Goal: Task Accomplishment & Management: Manage account settings

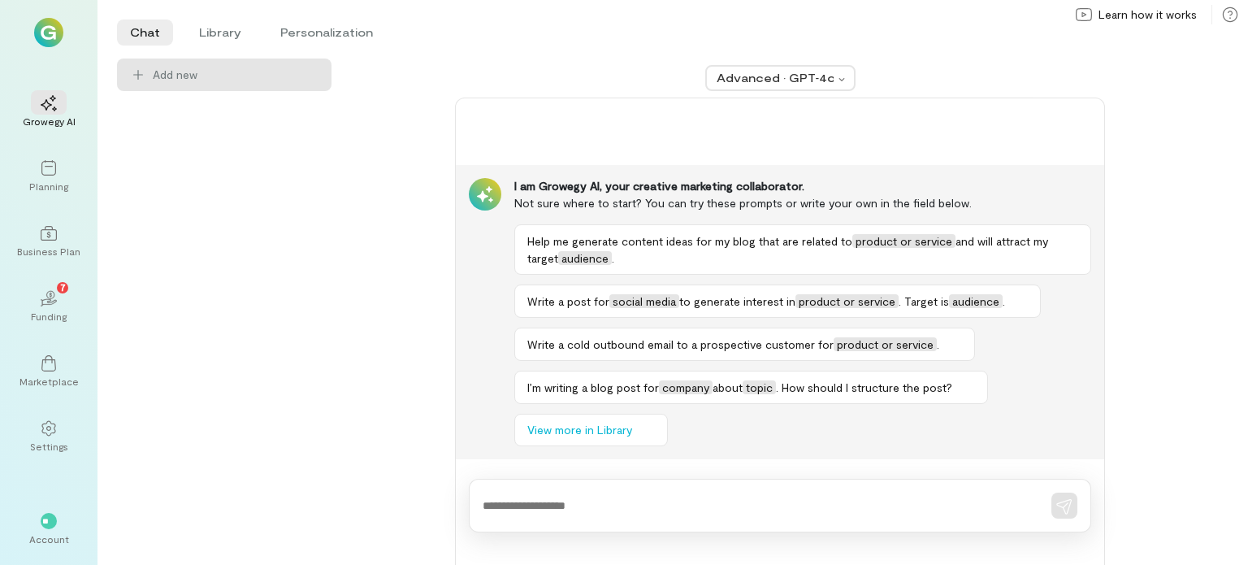
click at [42, 519] on span "**" at bounding box center [48, 521] width 12 height 10
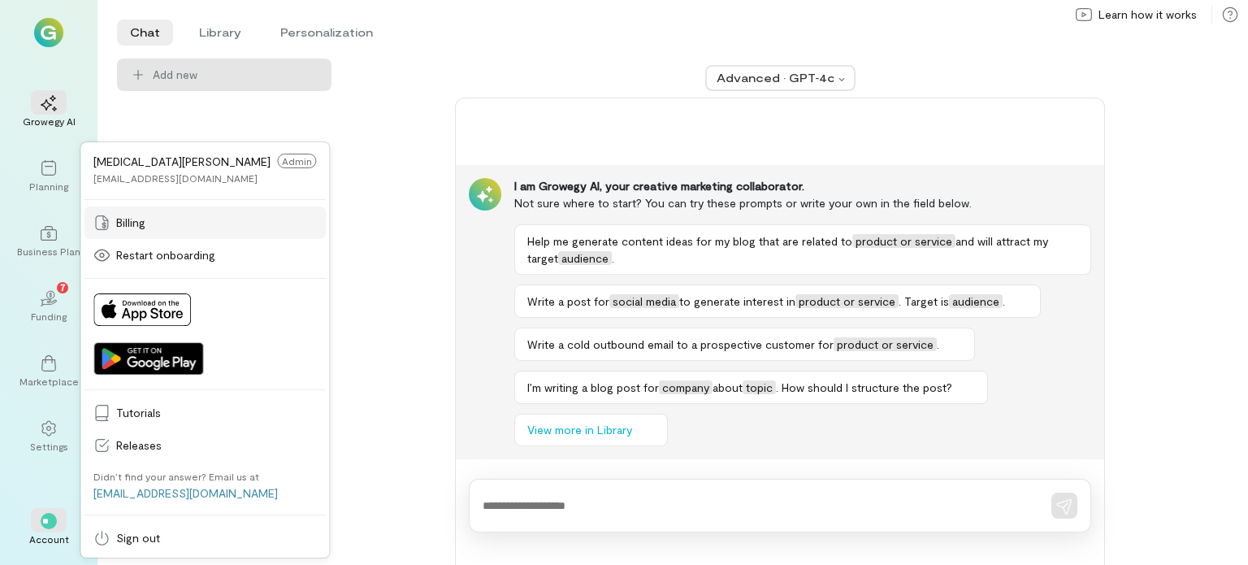
click at [141, 232] on link "Billing" at bounding box center [205, 222] width 242 height 33
